Goal: Entertainment & Leisure: Consume media (video, audio)

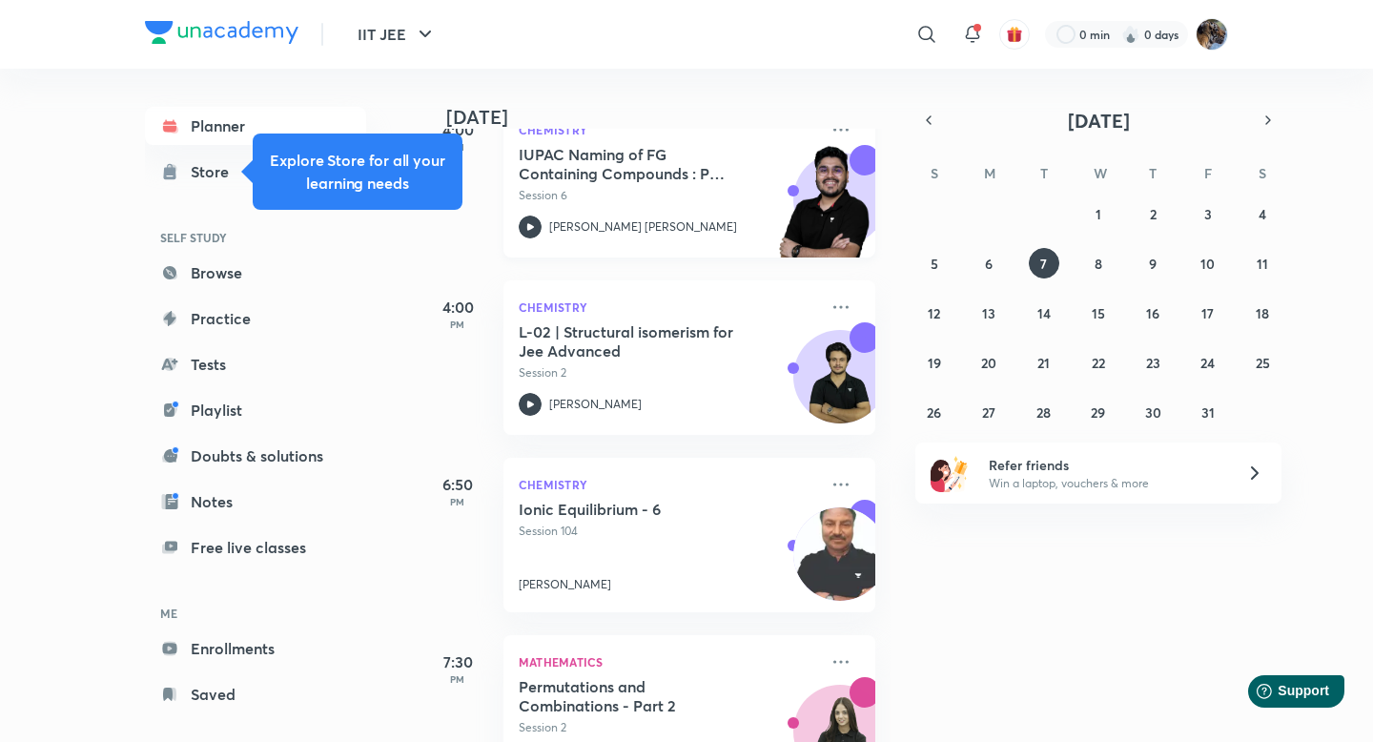
scroll to position [376, 0]
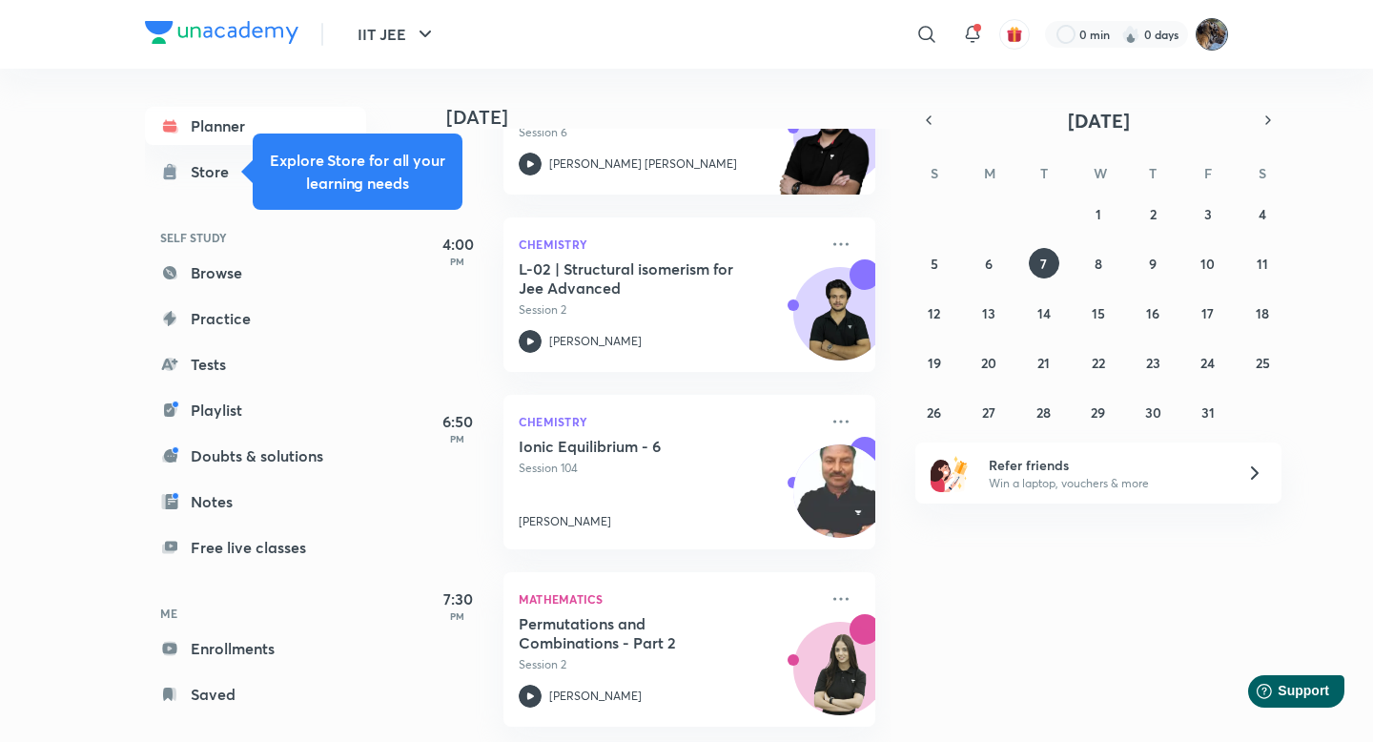
click at [1206, 32] on img at bounding box center [1212, 34] width 32 height 32
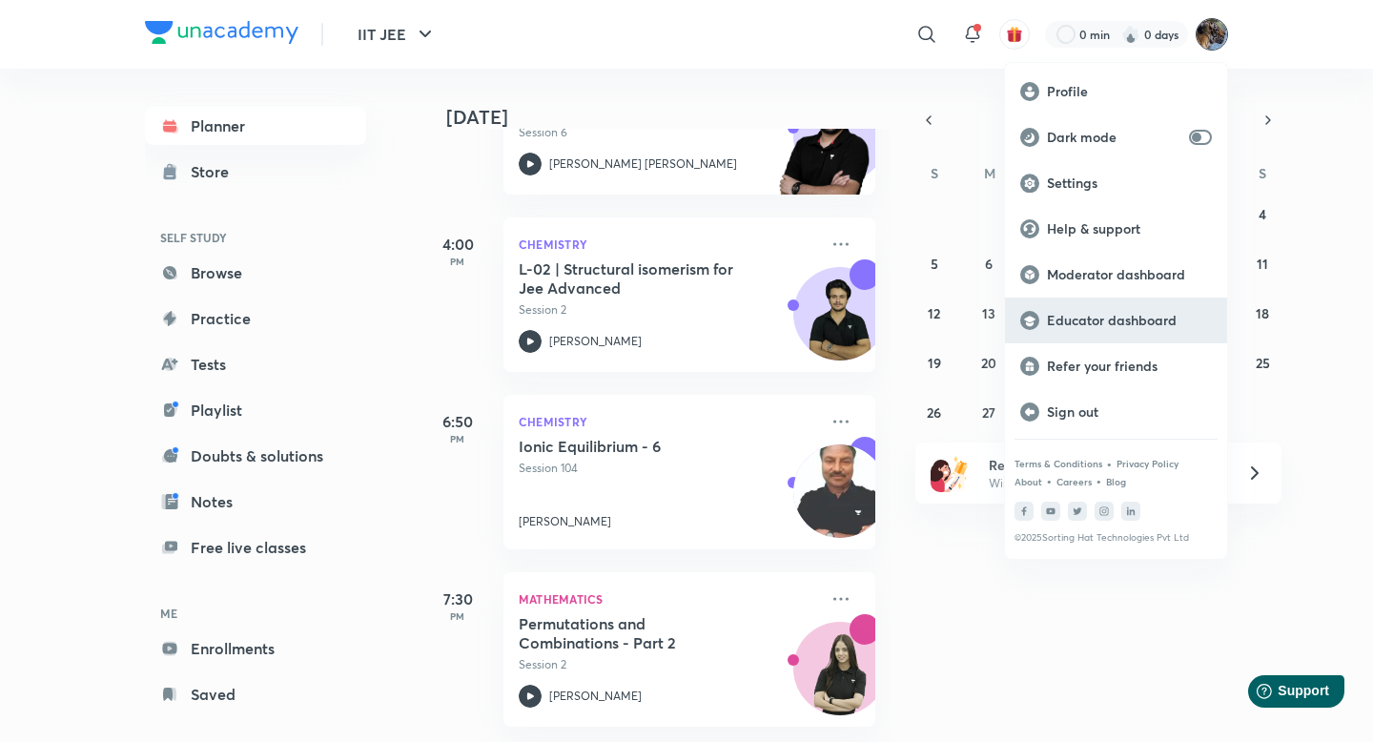
click at [1077, 329] on p "Educator dashboard" at bounding box center [1129, 320] width 165 height 17
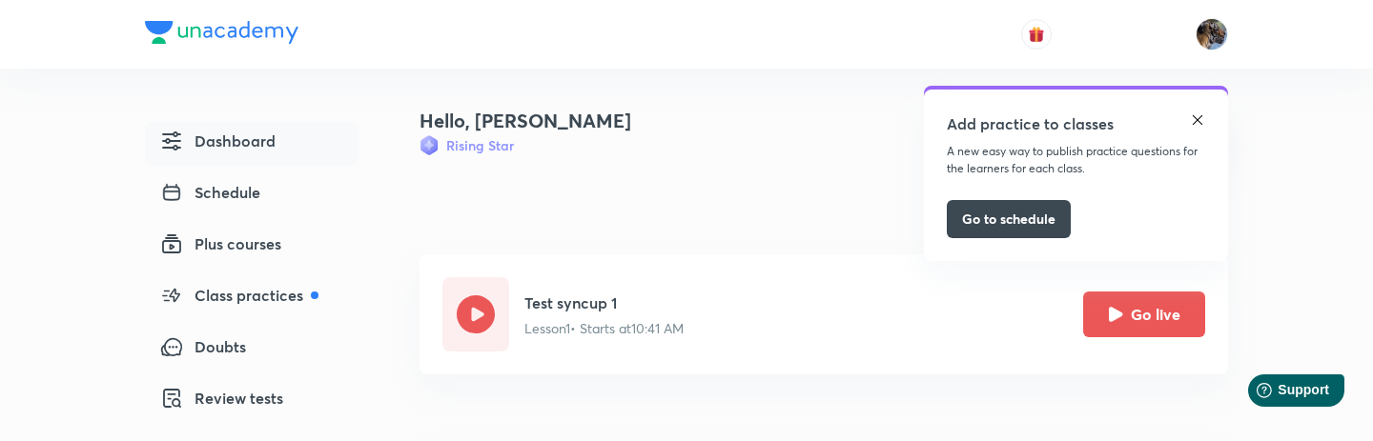
click at [1200, 113] on img at bounding box center [1197, 120] width 15 height 15
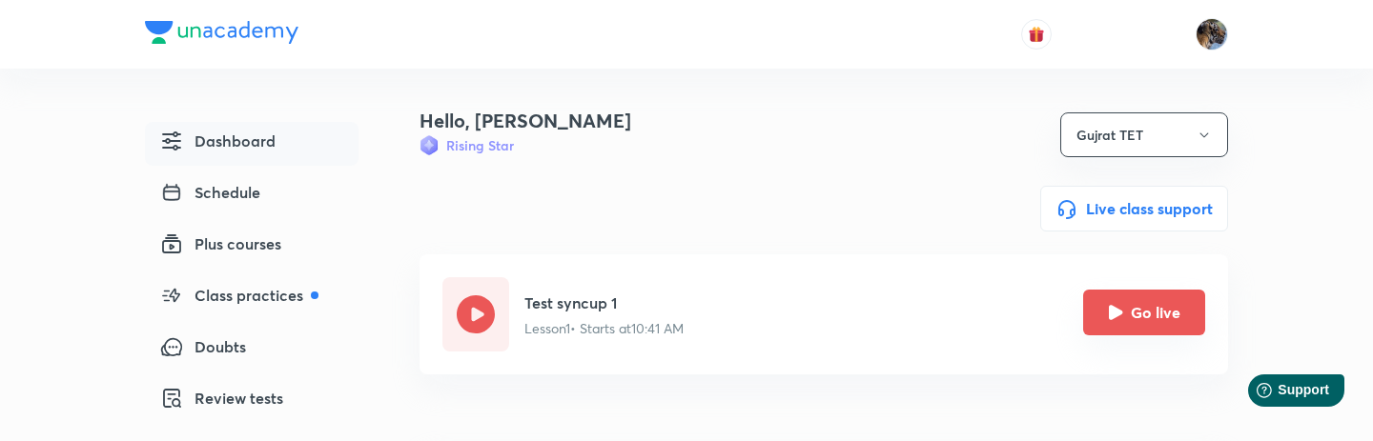
click at [1158, 314] on button "Go live" at bounding box center [1144, 313] width 122 height 46
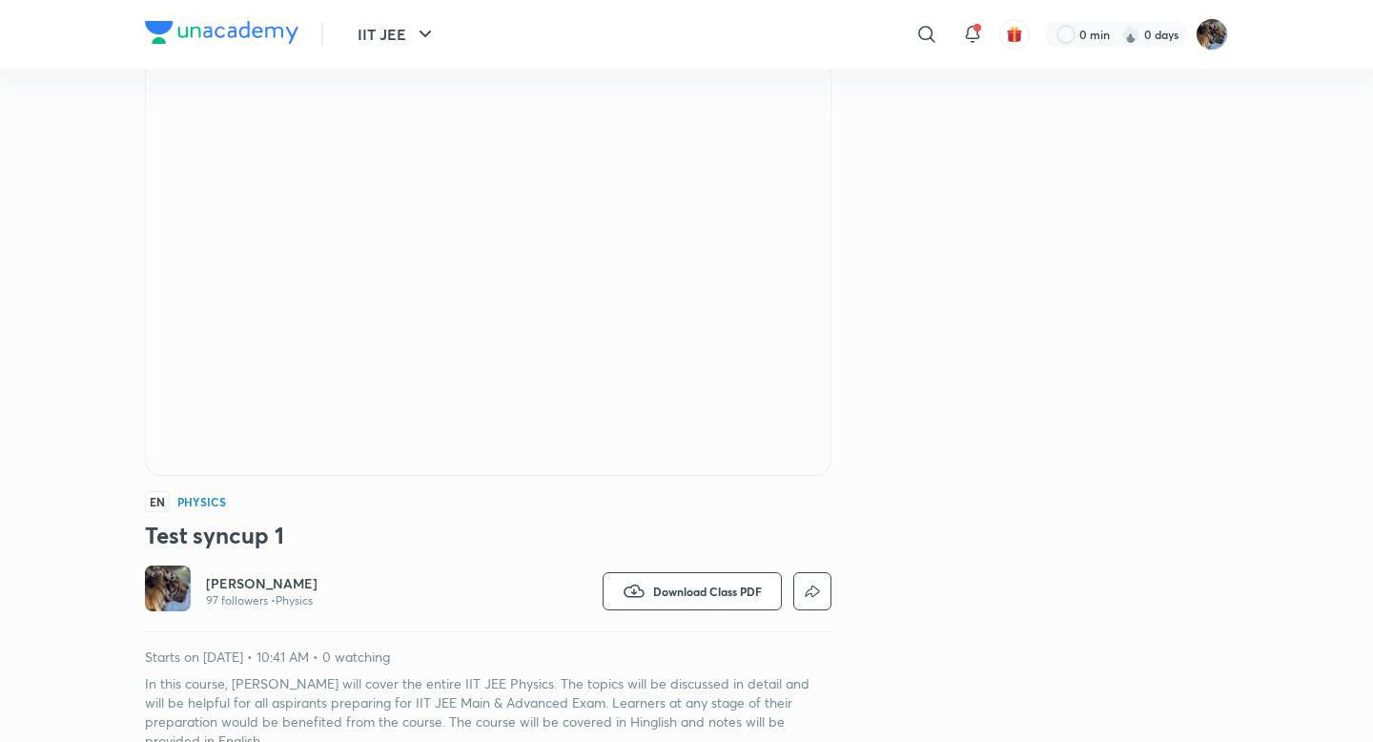
scroll to position [132, 0]
